Goal: Navigation & Orientation: Find specific page/section

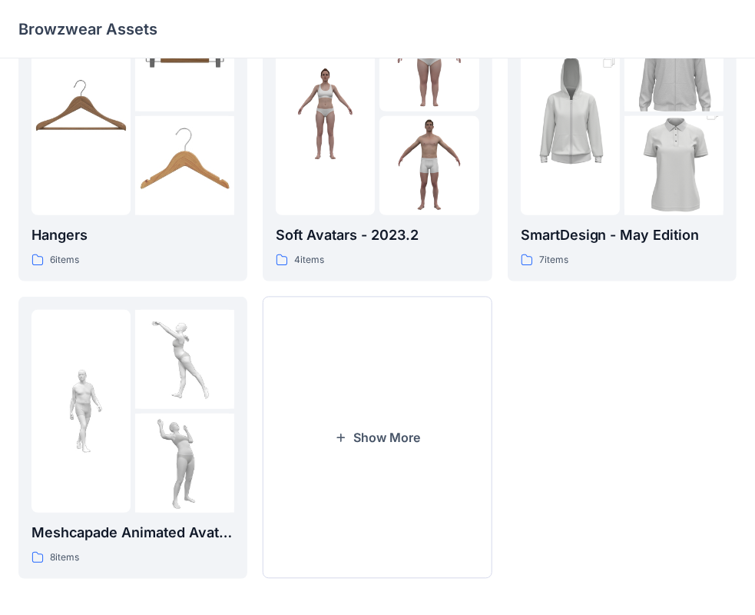
scroll to position [381, 0]
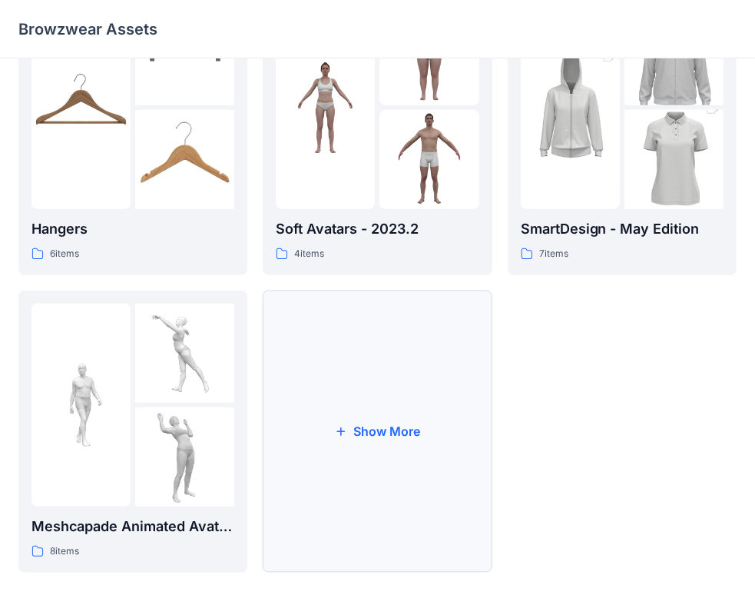
click at [340, 437] on button "Show More" at bounding box center [377, 431] width 229 height 282
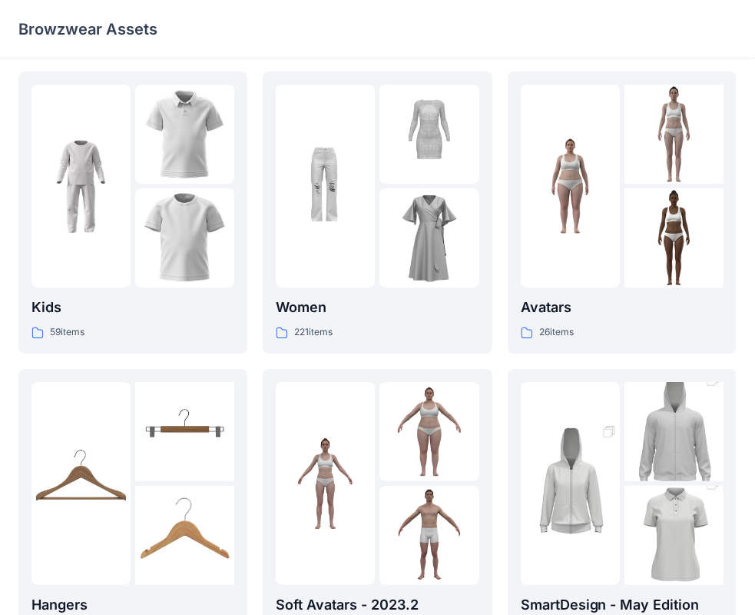
scroll to position [0, 0]
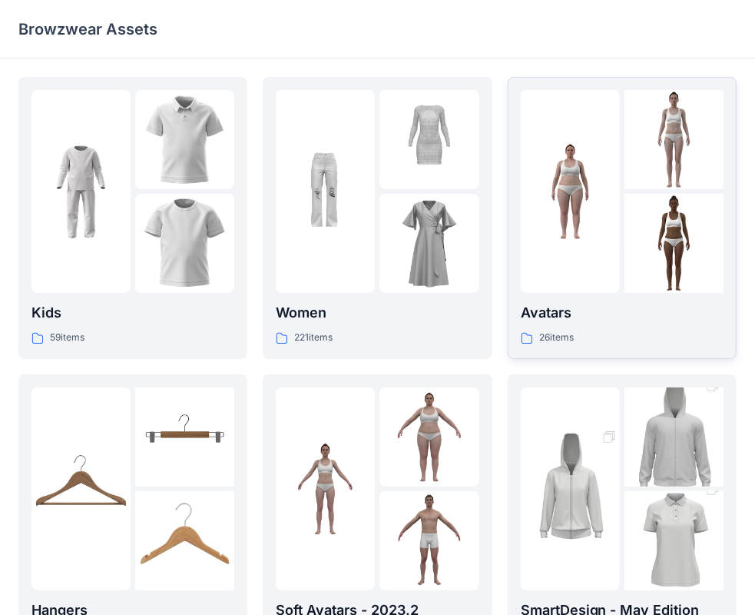
click at [701, 328] on div "Avatars 26 items" at bounding box center [622, 324] width 203 height 44
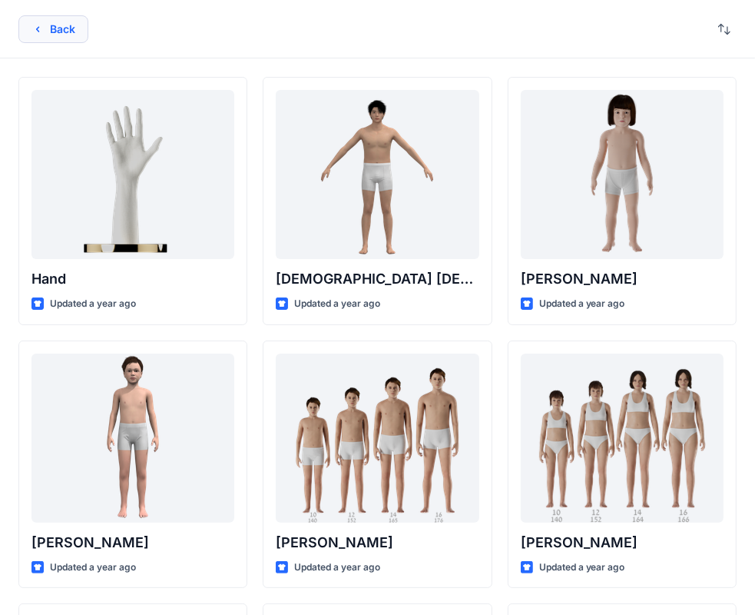
click at [40, 25] on icon "button" at bounding box center [38, 29] width 12 height 12
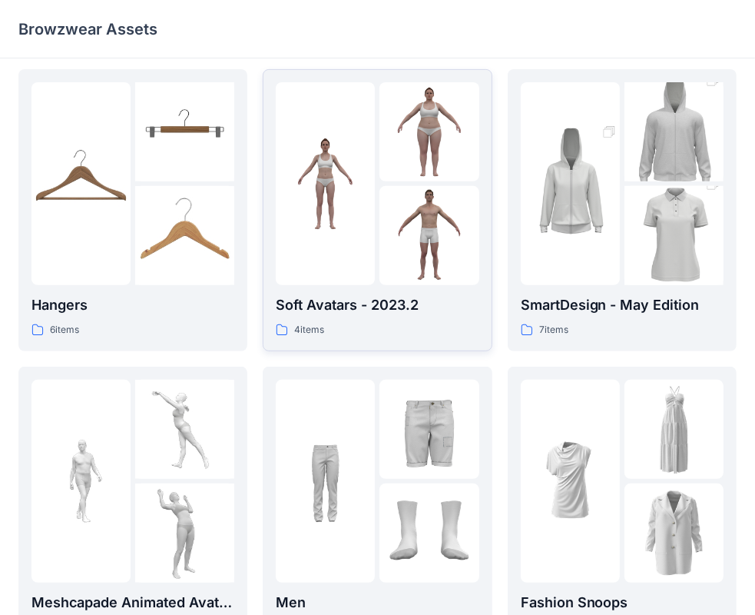
scroll to position [307, 0]
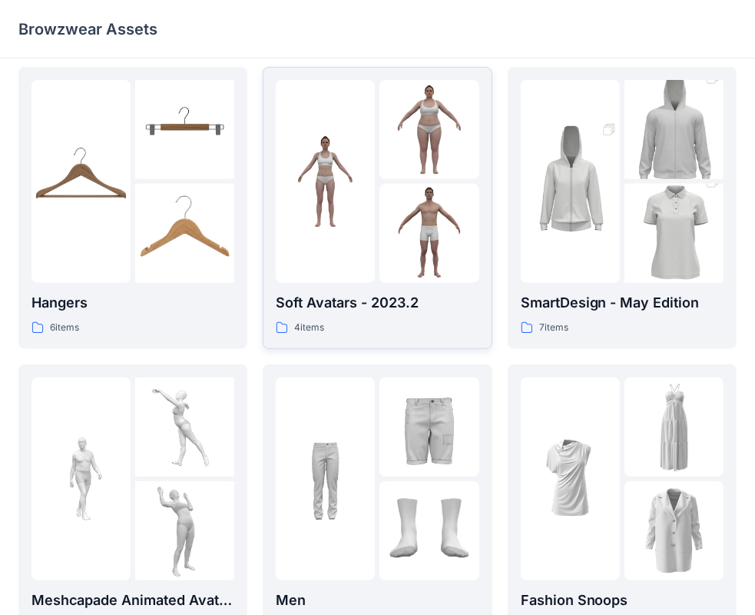
click at [431, 270] on img at bounding box center [429, 233] width 99 height 99
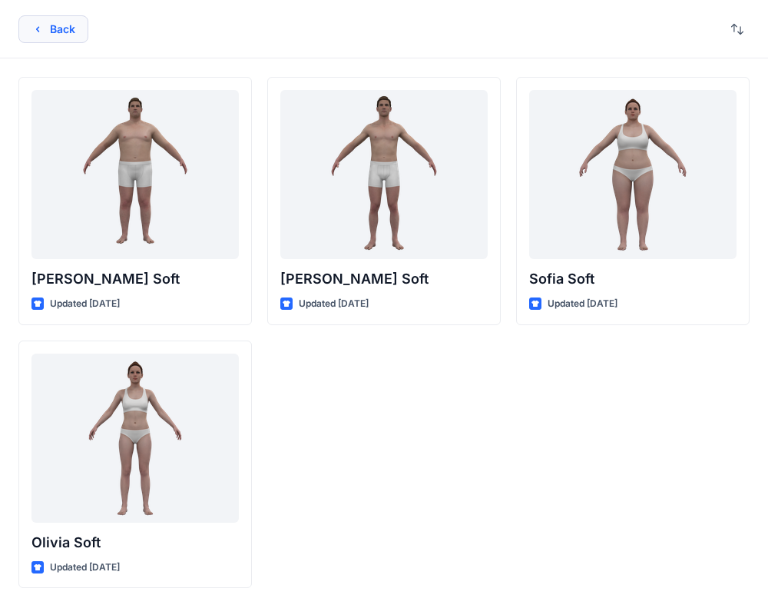
click at [52, 40] on button "Back" at bounding box center [53, 29] width 70 height 28
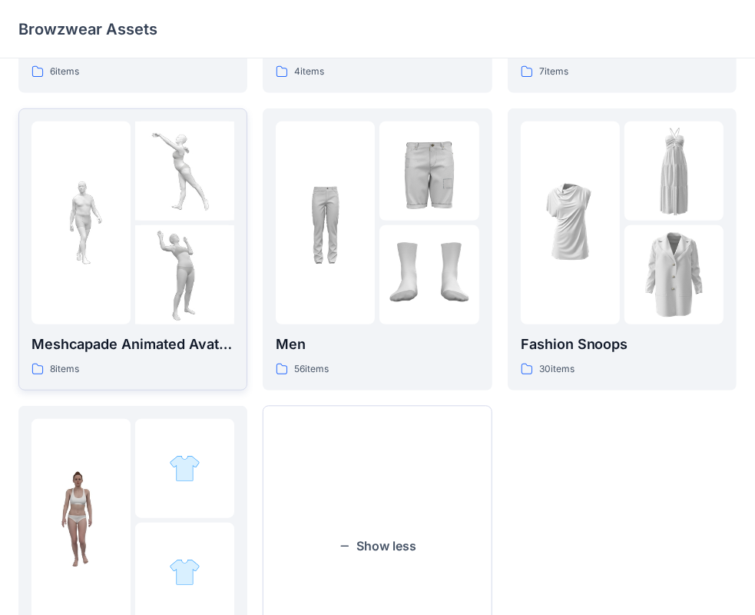
scroll to position [679, 0]
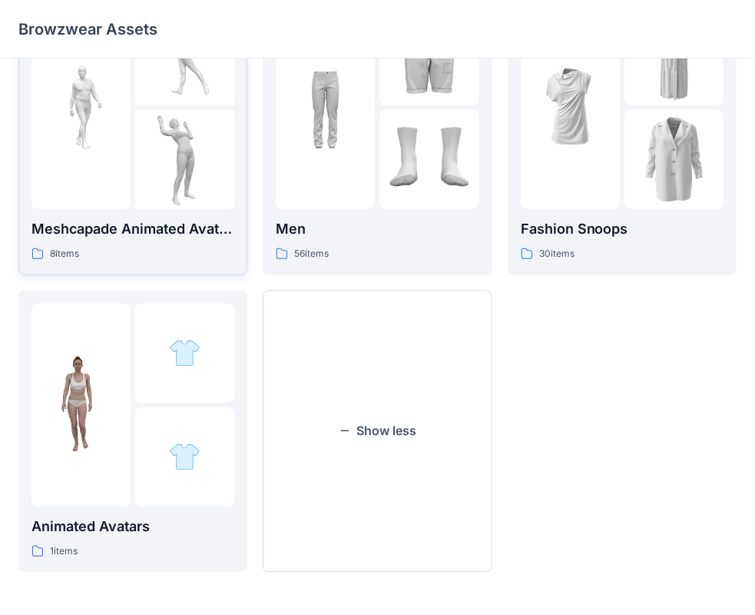
click at [148, 164] on img at bounding box center [184, 159] width 99 height 99
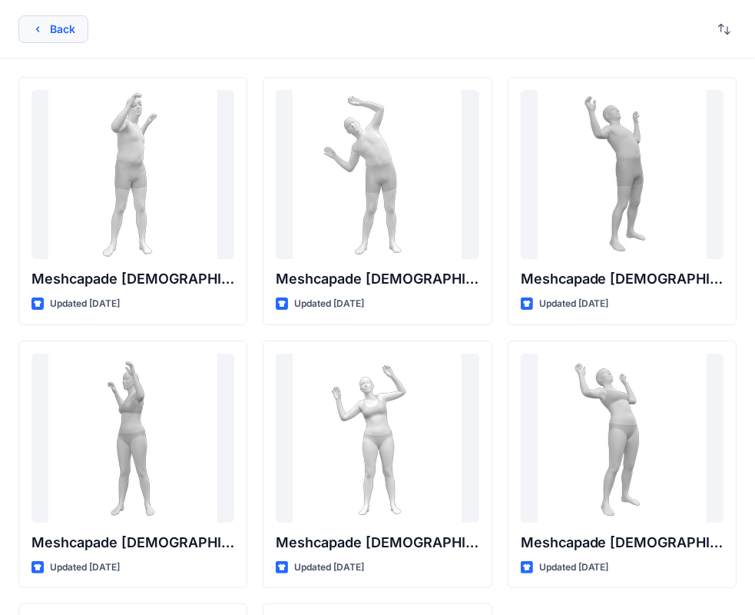
click at [26, 28] on button "Back" at bounding box center [53, 29] width 70 height 28
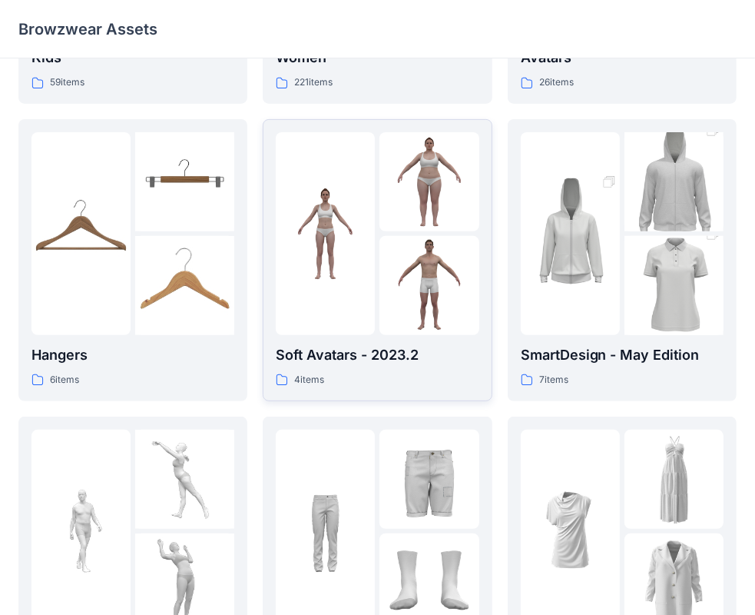
scroll to position [307, 0]
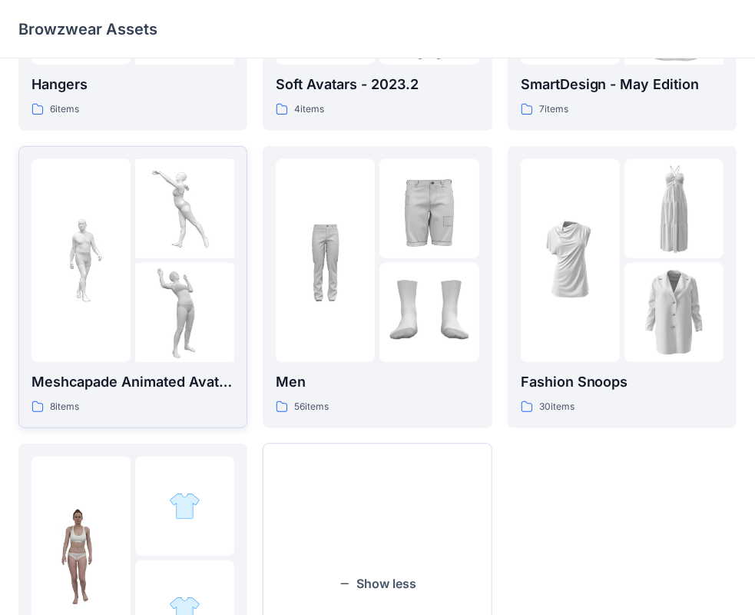
click at [166, 264] on img at bounding box center [184, 312] width 99 height 99
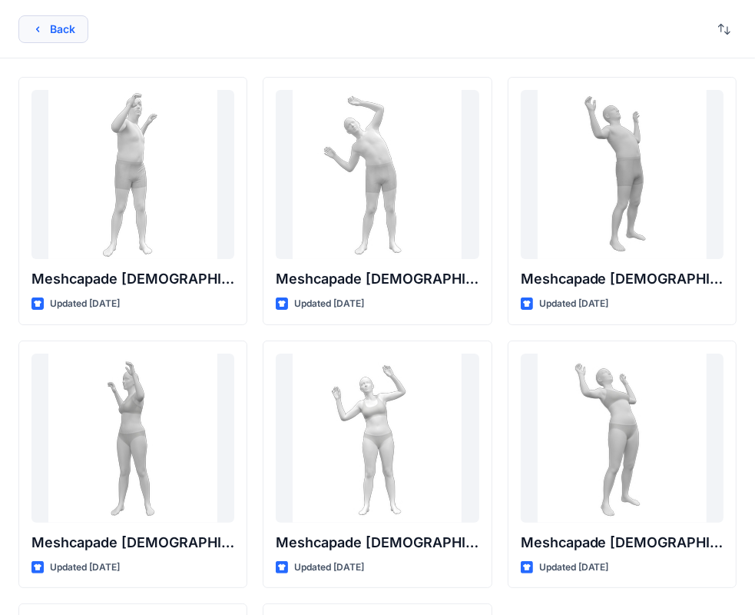
click at [42, 31] on icon "button" at bounding box center [38, 29] width 12 height 12
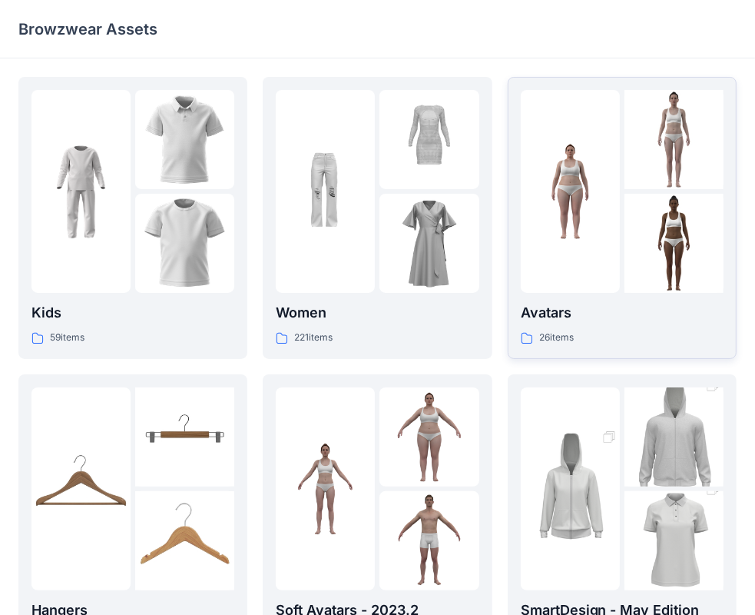
click at [645, 316] on p "Avatars" at bounding box center [622, 313] width 203 height 22
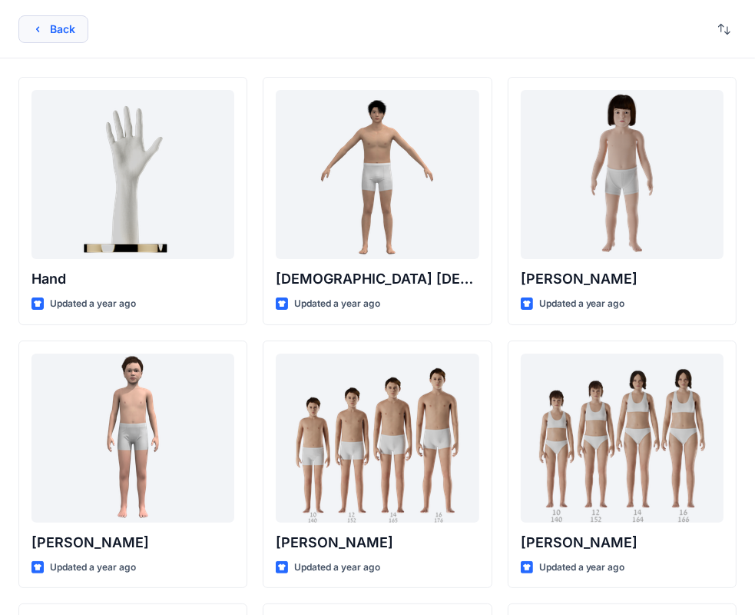
click at [40, 34] on icon "button" at bounding box center [38, 29] width 12 height 12
